Goal: Transaction & Acquisition: Book appointment/travel/reservation

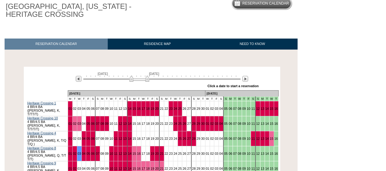
scroll to position [54, 0]
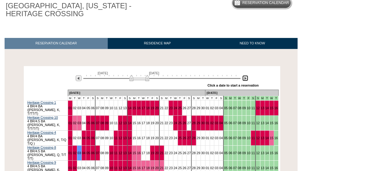
click at [245, 77] on img at bounding box center [245, 78] width 6 height 6
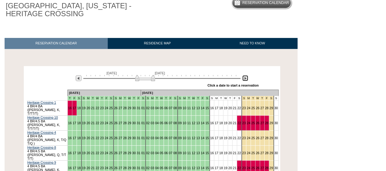
click at [246, 78] on img at bounding box center [245, 78] width 6 height 6
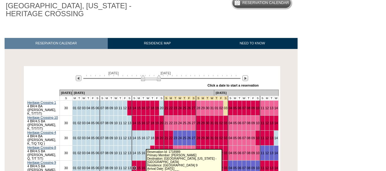
click at [136, 166] on link "14" at bounding box center [134, 168] width 4 height 4
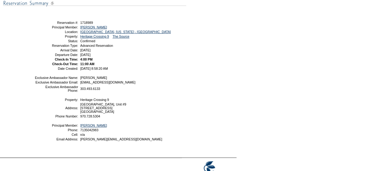
scroll to position [82, 0]
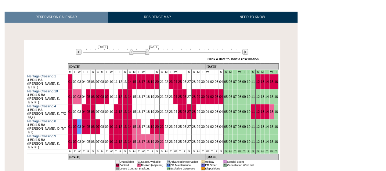
scroll to position [81, 0]
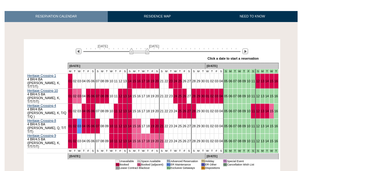
click at [245, 55] on div "» Apply these dates to all the calendars on this page Click a date to start a r…" at bounding box center [167, 59] width 183 height 8
click at [246, 50] on img at bounding box center [245, 51] width 6 height 6
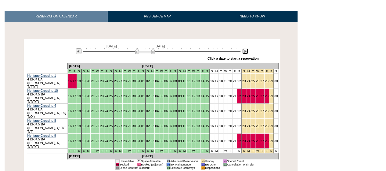
click at [246, 50] on img at bounding box center [245, 51] width 6 height 6
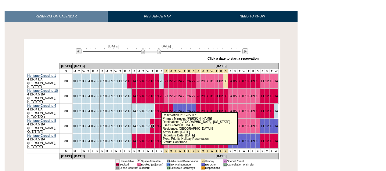
click at [154, 124] on link "18" at bounding box center [153, 126] width 4 height 4
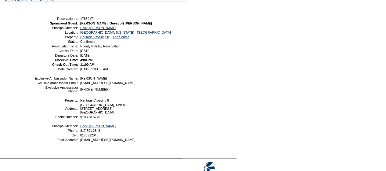
scroll to position [83, 0]
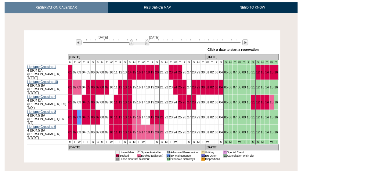
scroll to position [105, 0]
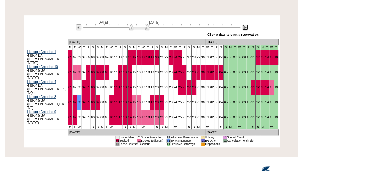
click at [245, 26] on img at bounding box center [245, 27] width 6 height 6
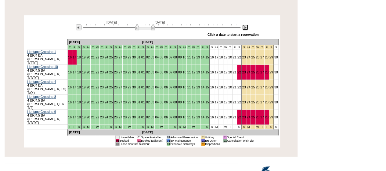
click at [245, 26] on img at bounding box center [245, 27] width 6 height 6
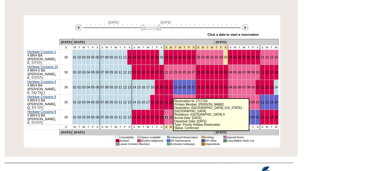
click at [168, 115] on link "21" at bounding box center [167, 117] width 4 height 4
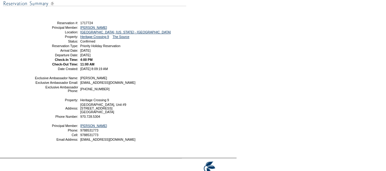
scroll to position [79, 0]
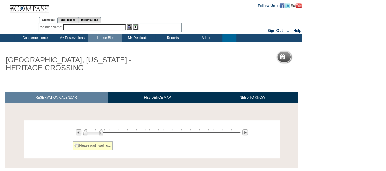
scroll to position [37, 0]
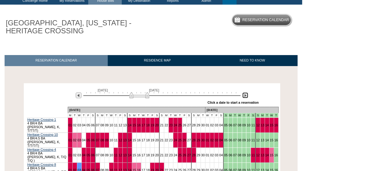
click at [246, 95] on img at bounding box center [245, 95] width 6 height 6
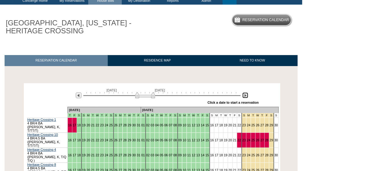
click at [246, 95] on img at bounding box center [245, 95] width 6 height 6
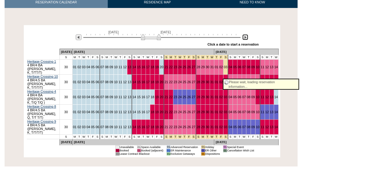
scroll to position [95, 0]
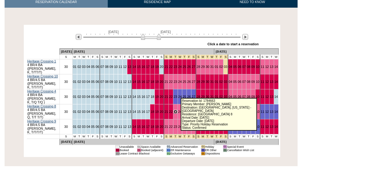
click at [177, 110] on link "23" at bounding box center [176, 112] width 4 height 4
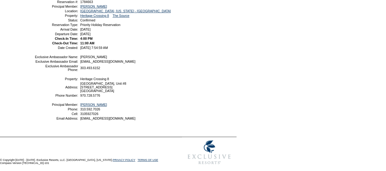
scroll to position [107, 0]
